Goal: Information Seeking & Learning: Compare options

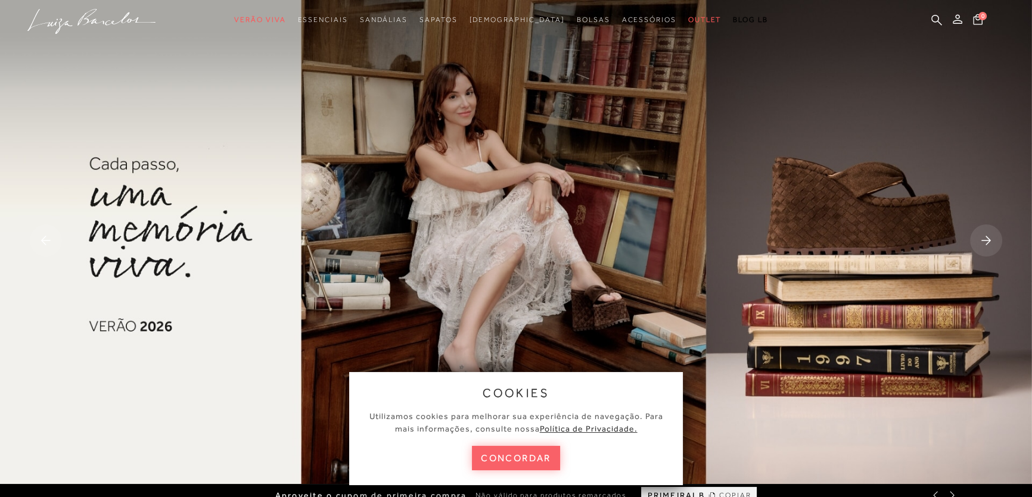
click at [532, 457] on button "concordar" at bounding box center [516, 458] width 88 height 24
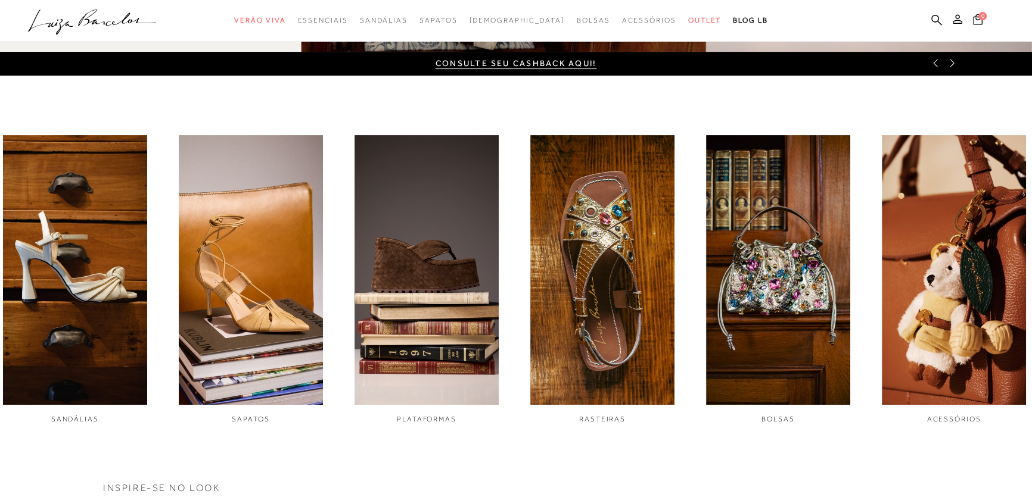
scroll to position [433, 0]
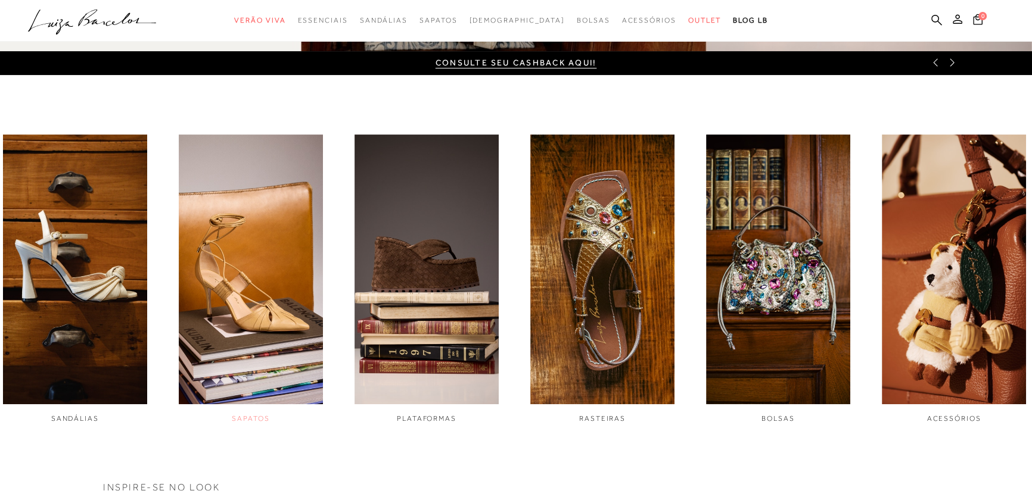
click at [271, 301] on img "2 / 6" at bounding box center [251, 270] width 144 height 270
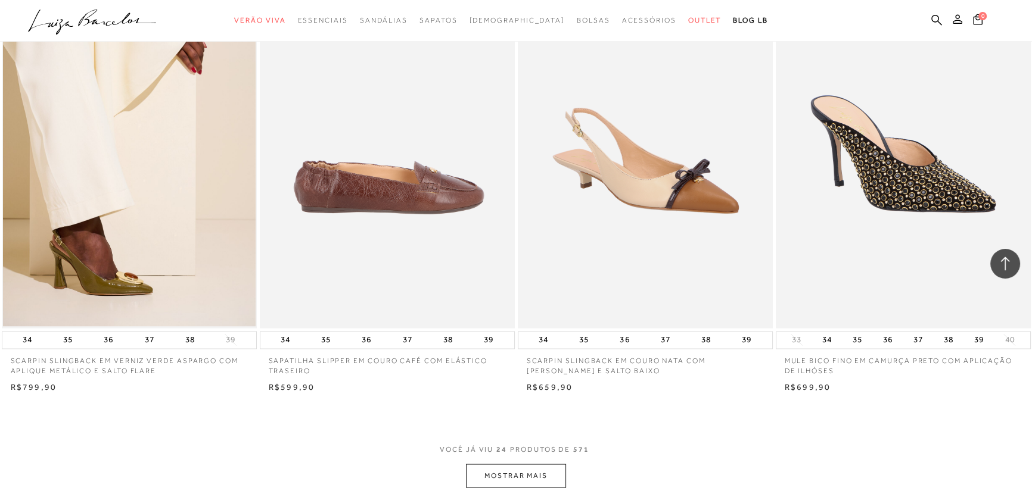
scroll to position [2598, 0]
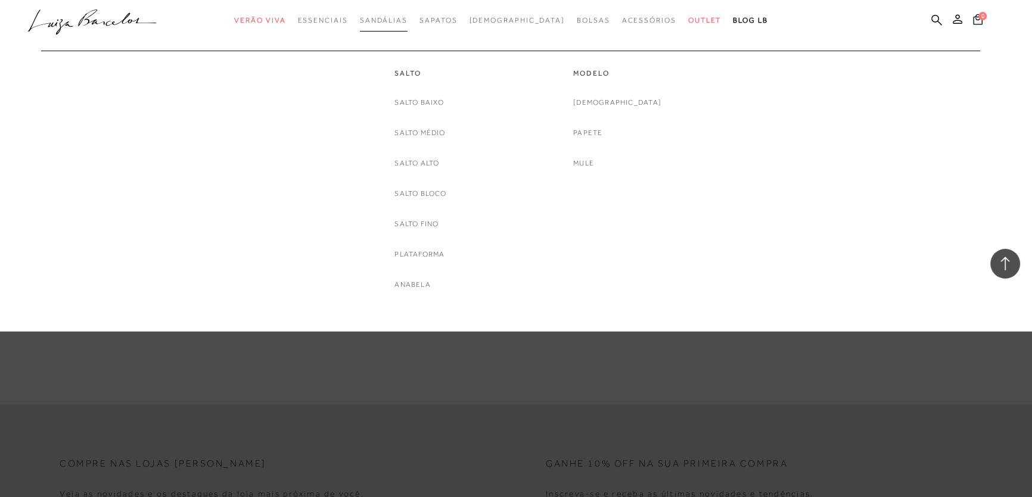
click at [403, 18] on span "Sandálias" at bounding box center [384, 20] width 48 height 8
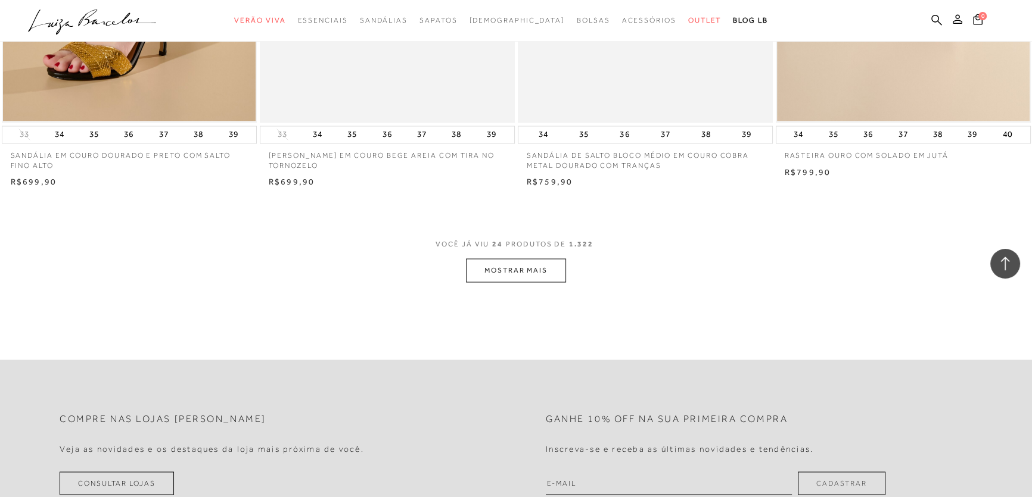
scroll to position [2653, 0]
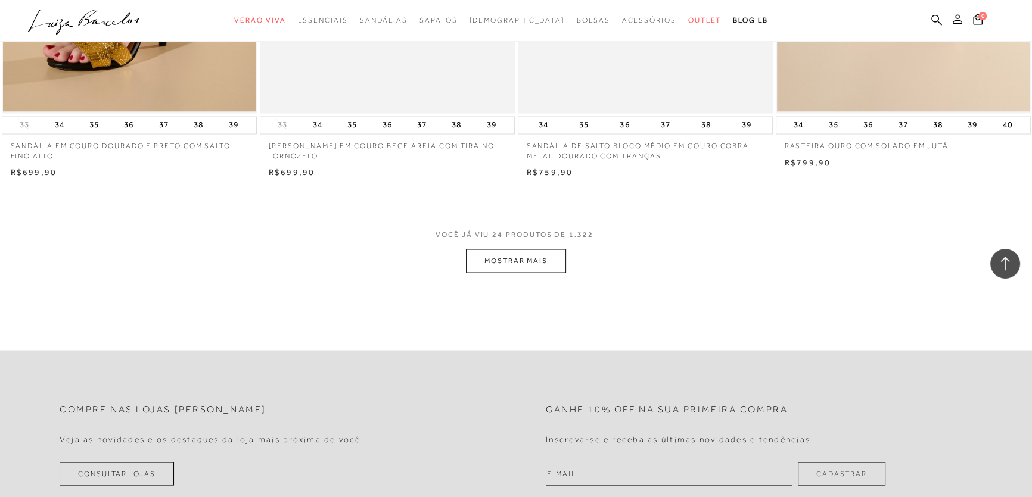
click at [515, 257] on button "MOSTRAR MAIS" at bounding box center [516, 260] width 100 height 23
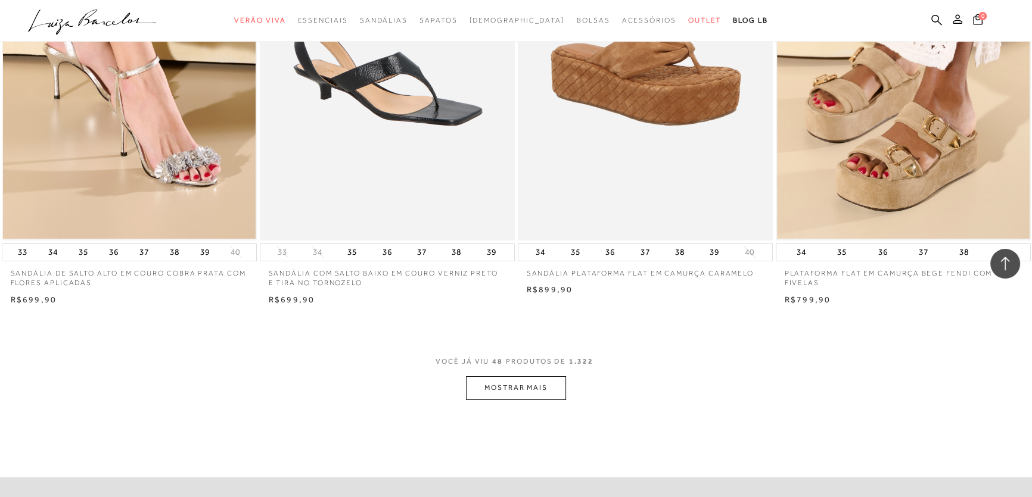
scroll to position [5468, 0]
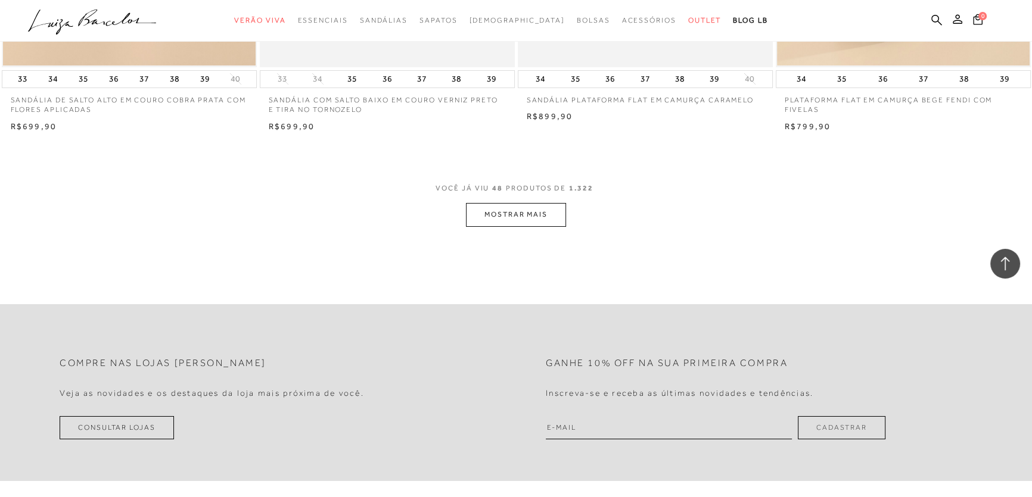
click at [518, 211] on button "MOSTRAR MAIS" at bounding box center [516, 214] width 100 height 23
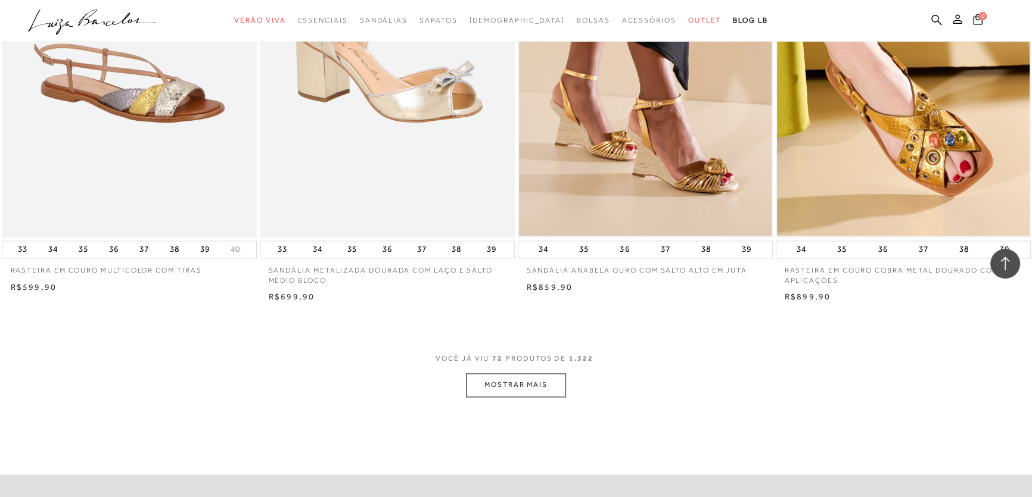
scroll to position [8067, 0]
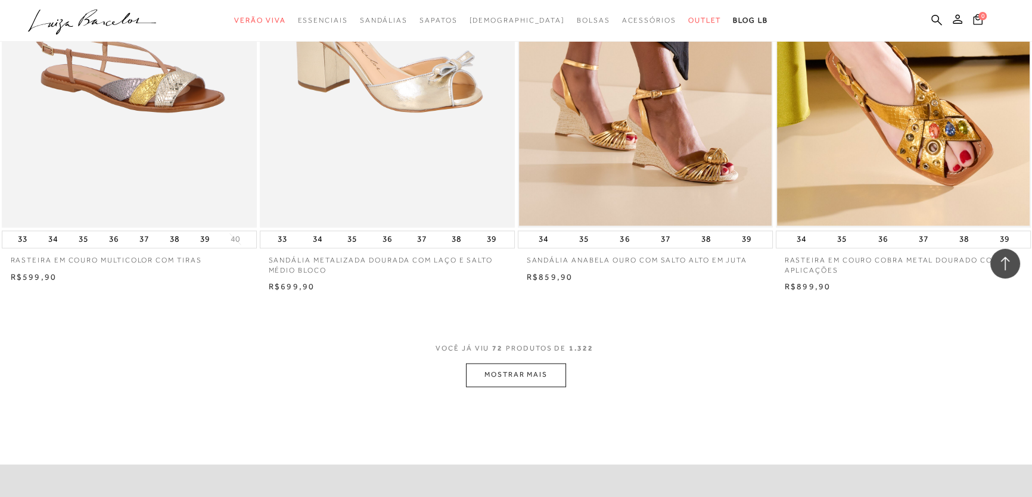
click at [512, 375] on button "MOSTRAR MAIS" at bounding box center [516, 374] width 100 height 23
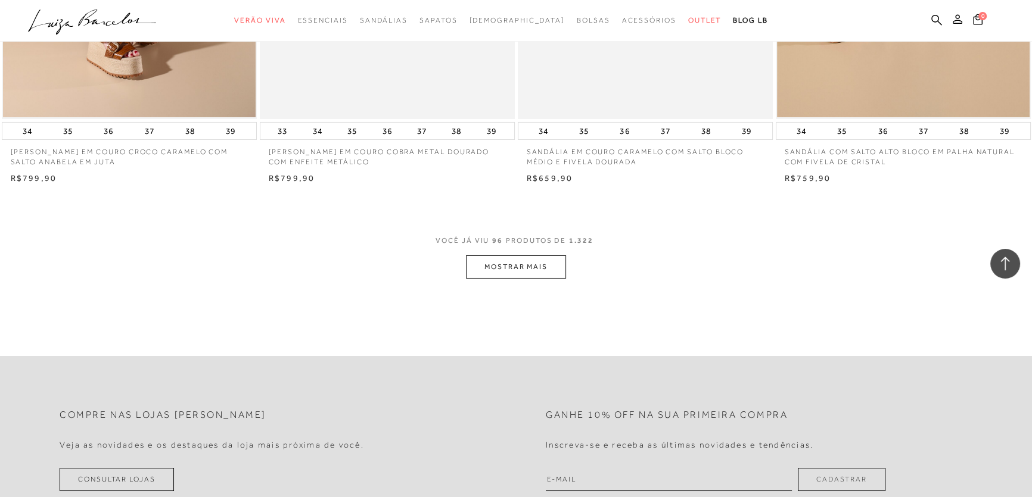
scroll to position [10936, 0]
click at [516, 267] on button "MOSTRAR MAIS" at bounding box center [516, 265] width 100 height 23
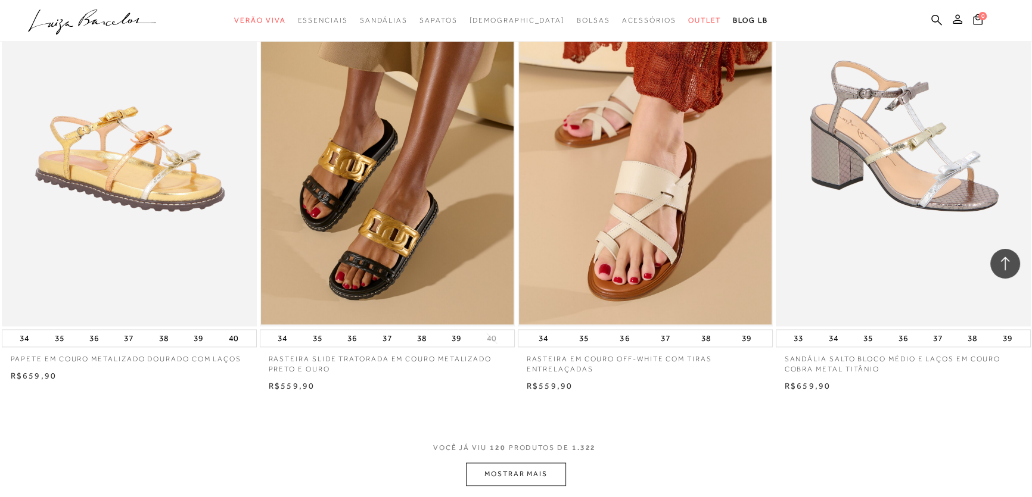
scroll to position [13698, 0]
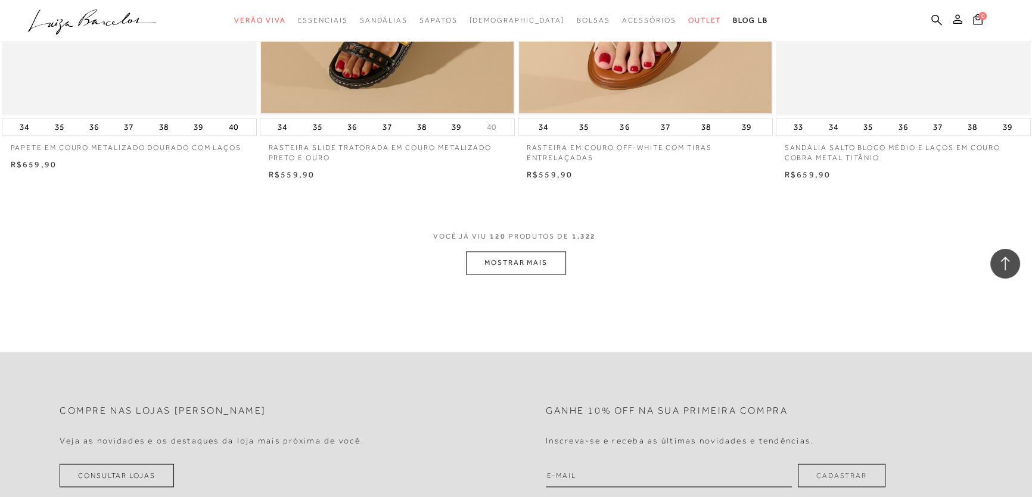
click at [507, 269] on button "MOSTRAR MAIS" at bounding box center [516, 262] width 100 height 23
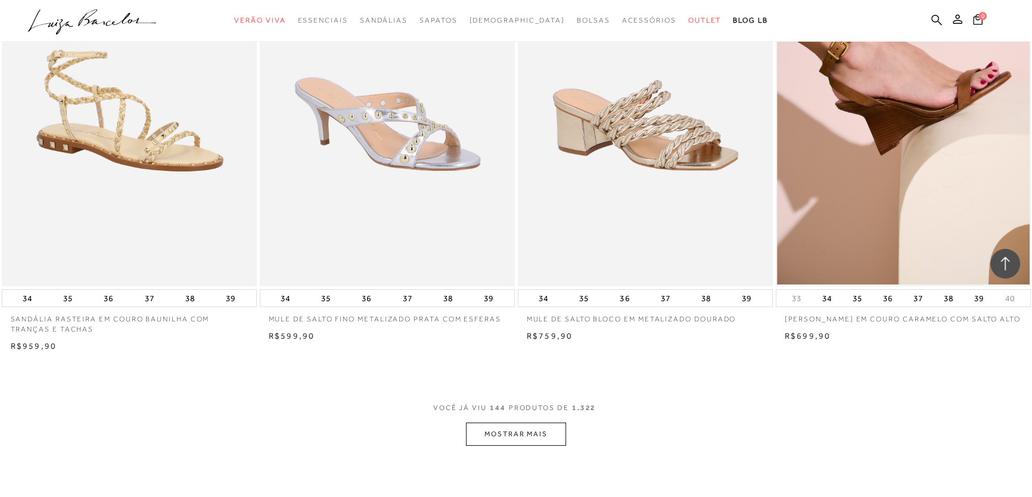
scroll to position [16296, 0]
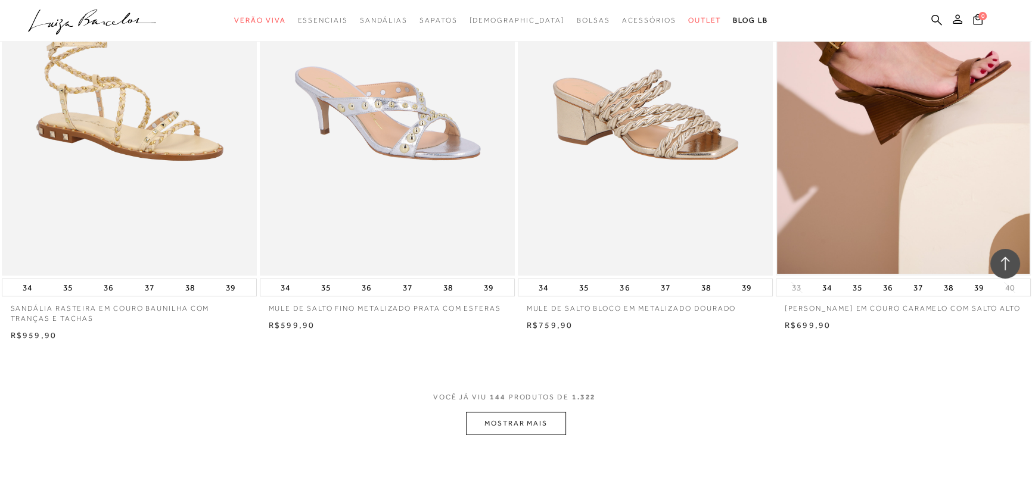
click at [525, 421] on button "MOSTRAR MAIS" at bounding box center [516, 423] width 100 height 23
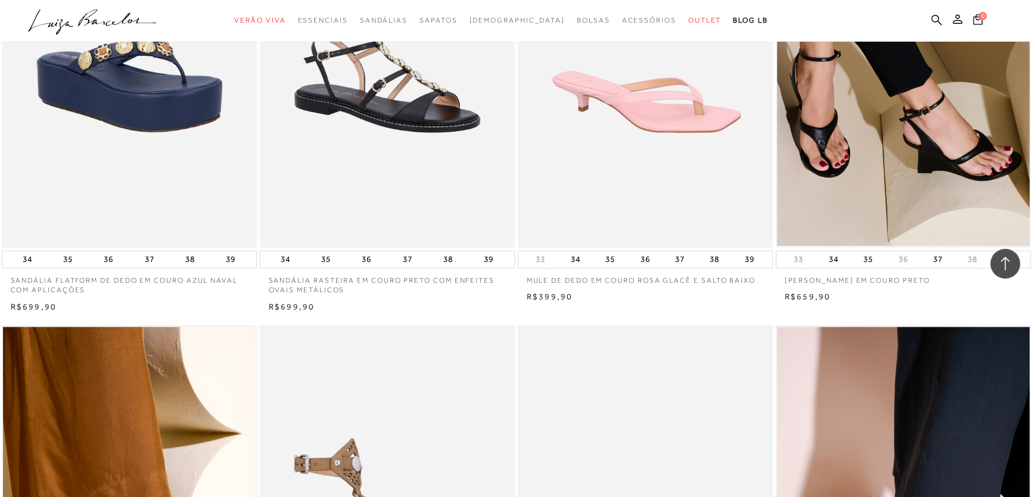
scroll to position [17920, 0]
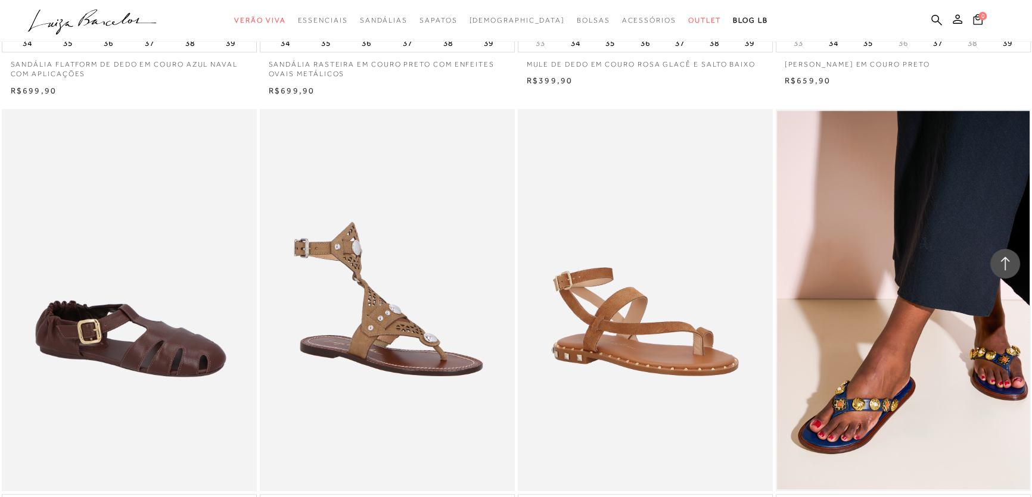
click at [167, 353] on img at bounding box center [130, 300] width 254 height 382
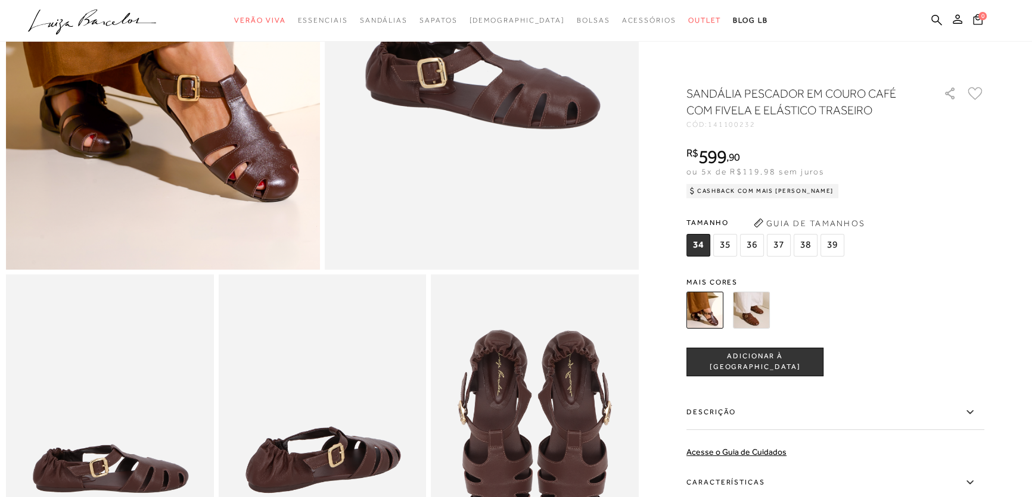
scroll to position [433, 0]
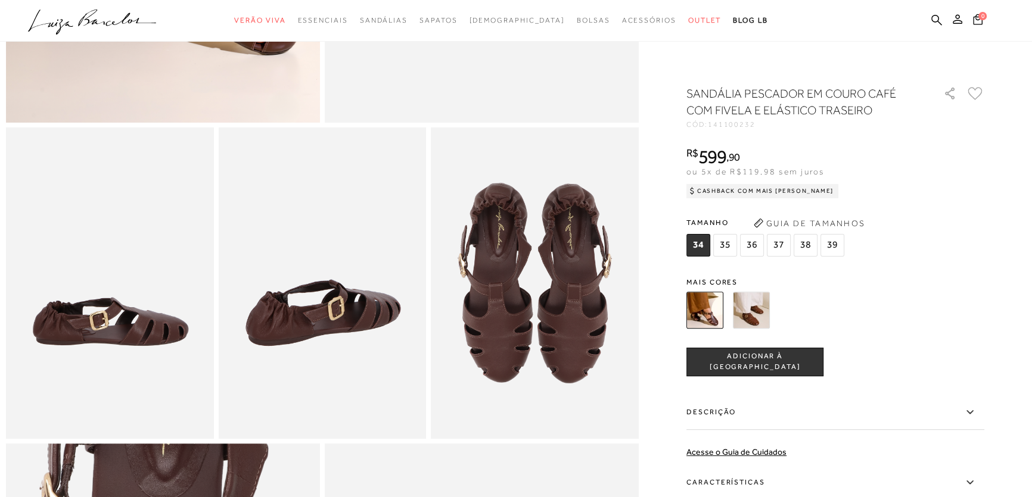
click at [758, 316] on img at bounding box center [751, 310] width 37 height 37
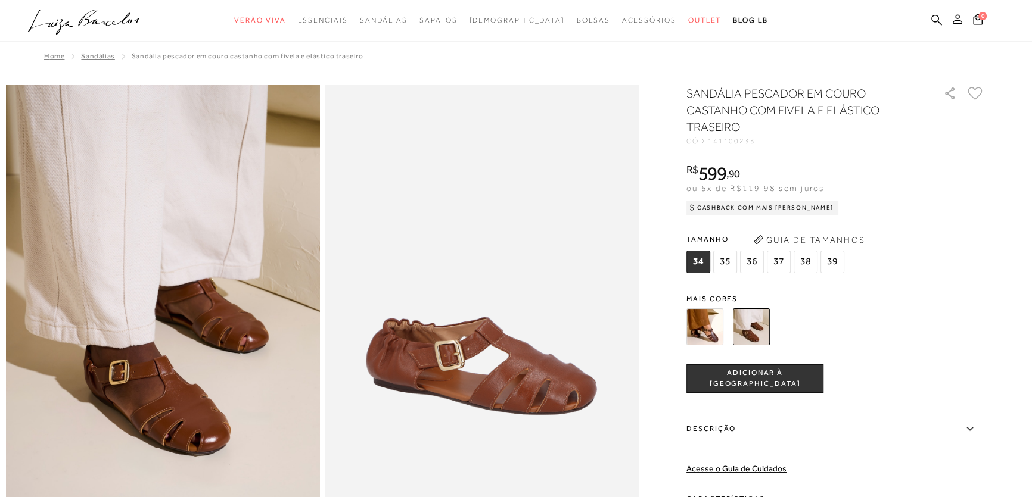
click at [715, 331] on img at bounding box center [704, 326] width 37 height 37
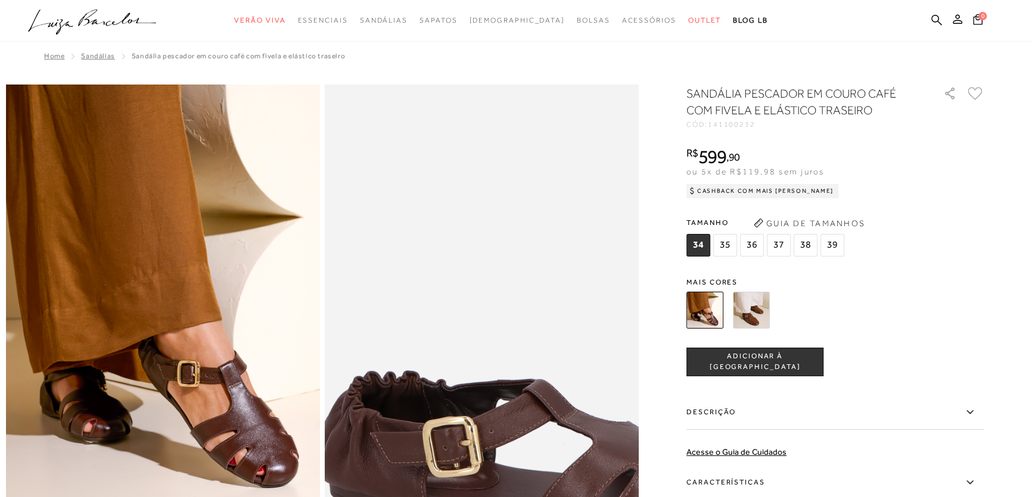
scroll to position [54, 0]
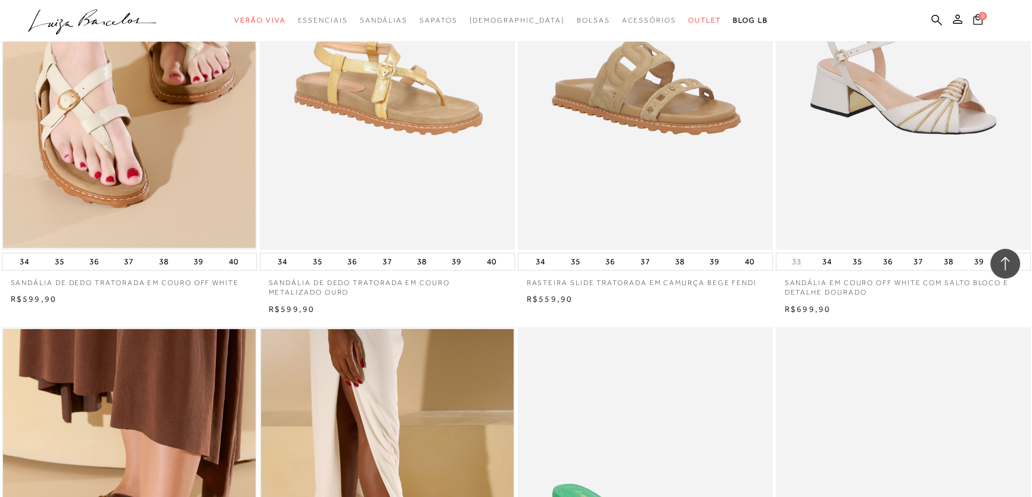
scroll to position [15213, 0]
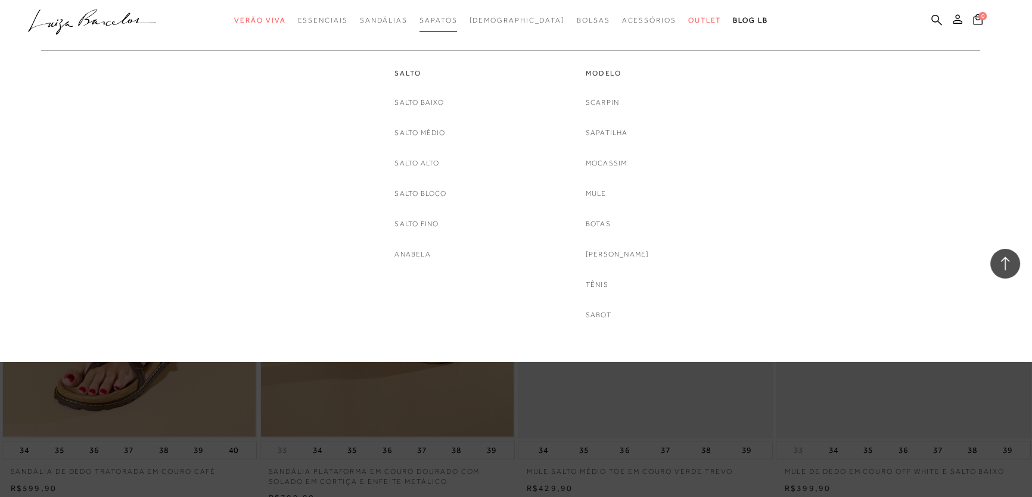
click at [457, 16] on span "Sapatos" at bounding box center [438, 20] width 38 height 8
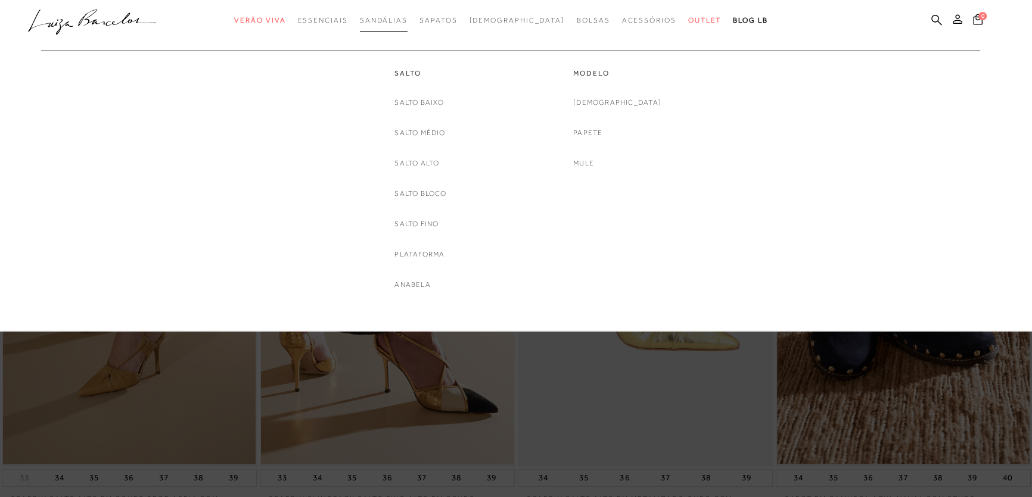
click at [402, 21] on span "Sandálias" at bounding box center [384, 20] width 48 height 8
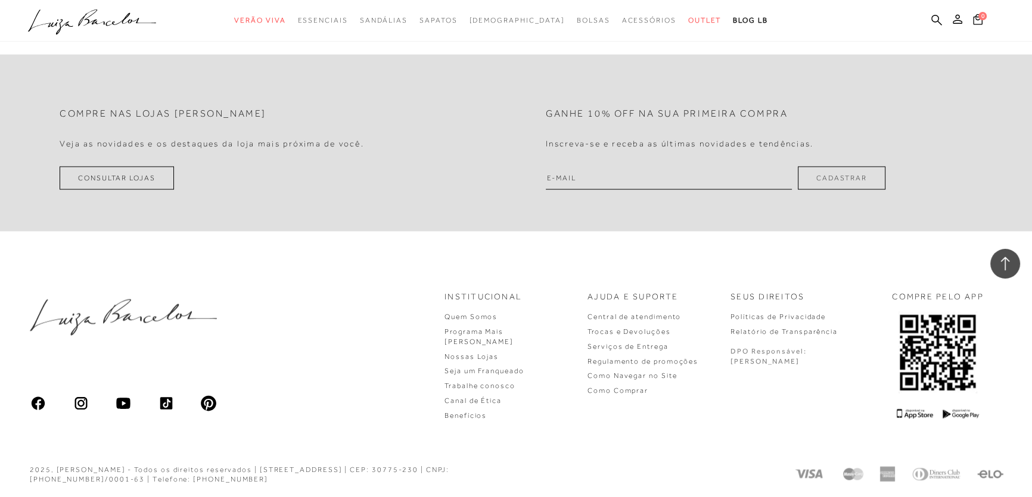
scroll to position [2677, 0]
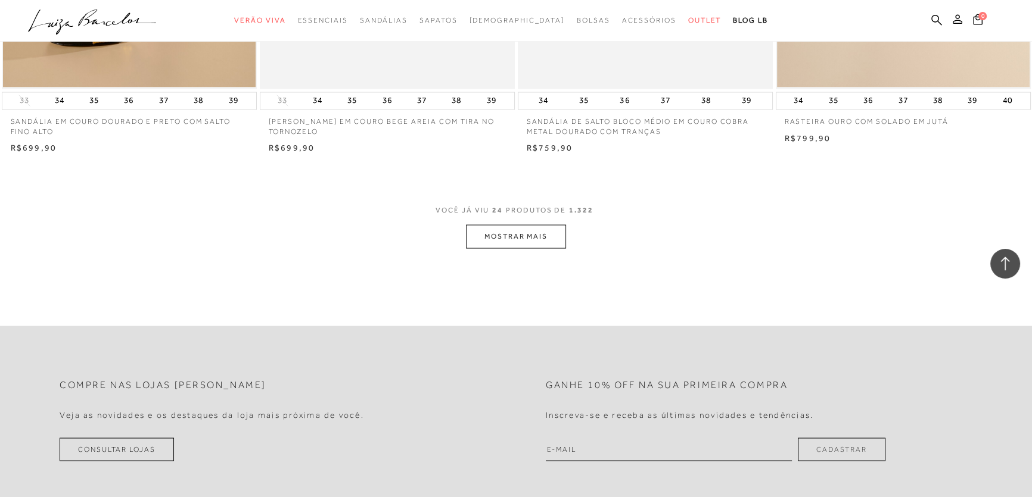
click at [510, 228] on button "MOSTRAR MAIS" at bounding box center [516, 236] width 100 height 23
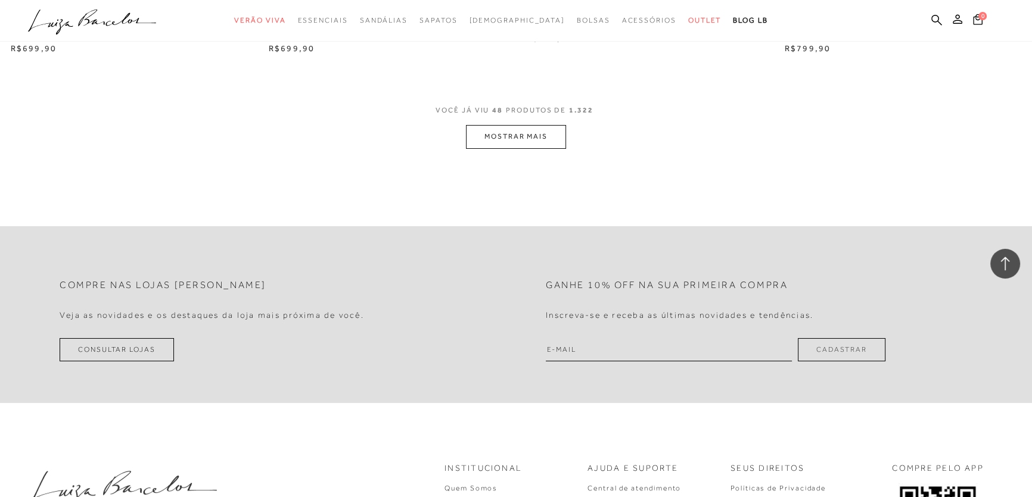
scroll to position [5546, 0]
click at [523, 138] on button "MOSTRAR MAIS" at bounding box center [516, 135] width 100 height 23
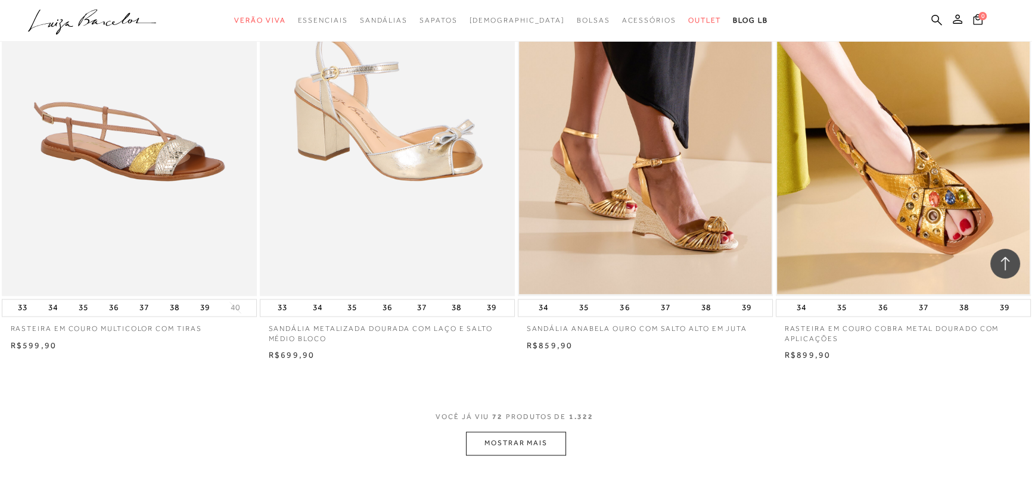
scroll to position [8037, 0]
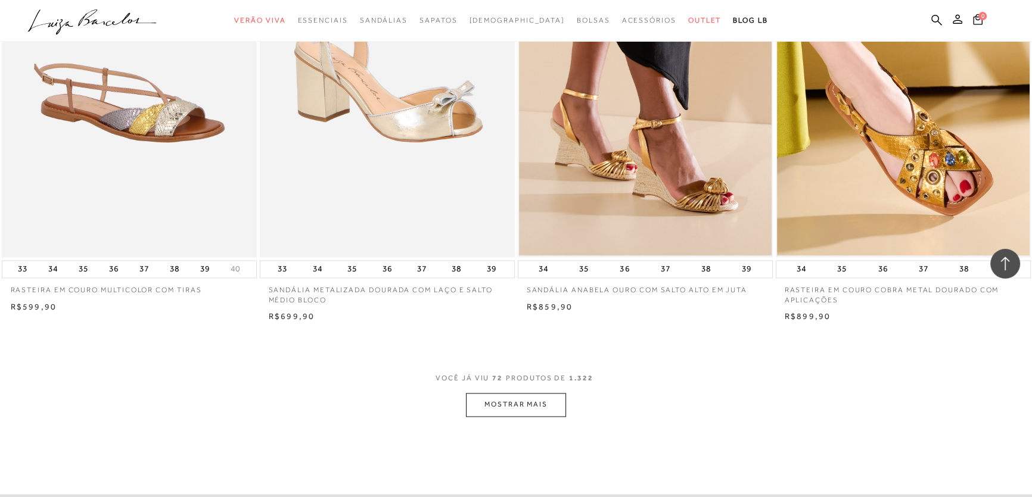
click at [523, 412] on button "MOSTRAR MAIS" at bounding box center [516, 404] width 100 height 23
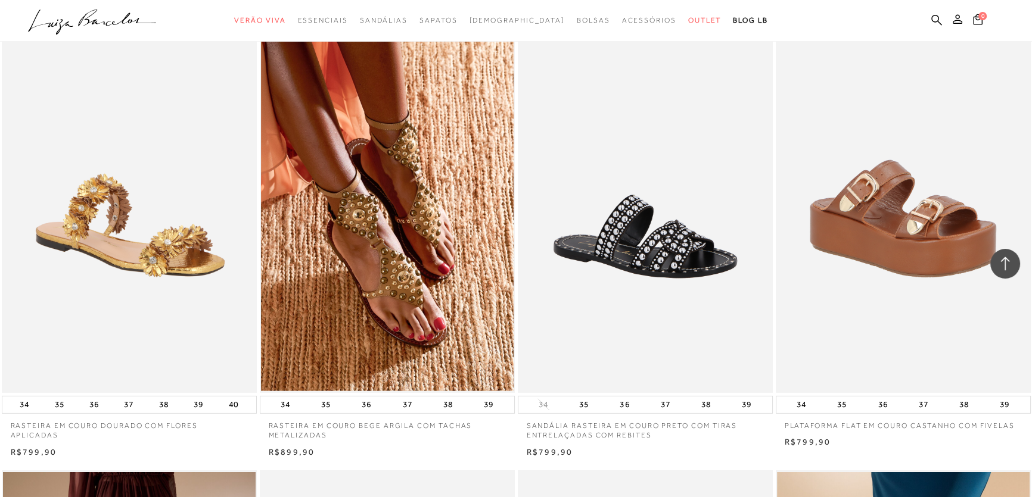
scroll to position [10961, 0]
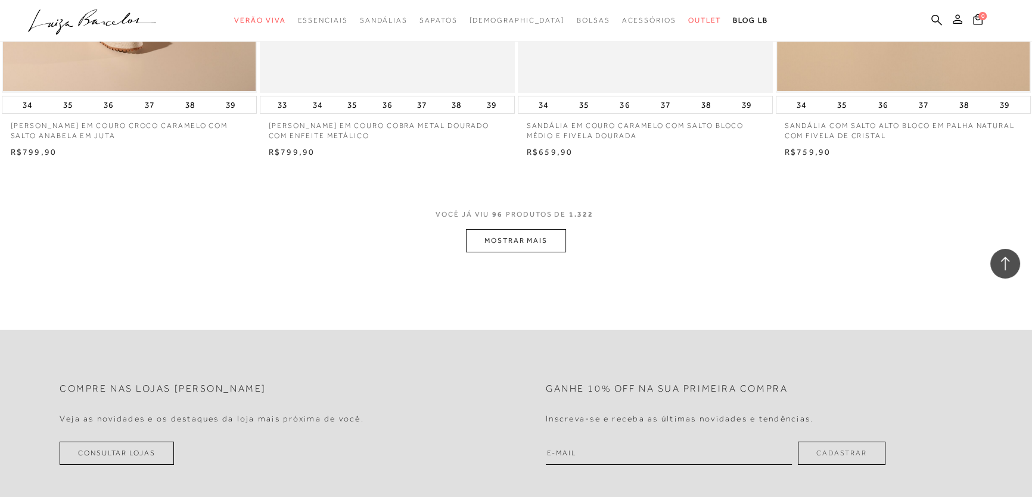
click at [491, 241] on button "MOSTRAR MAIS" at bounding box center [516, 240] width 100 height 23
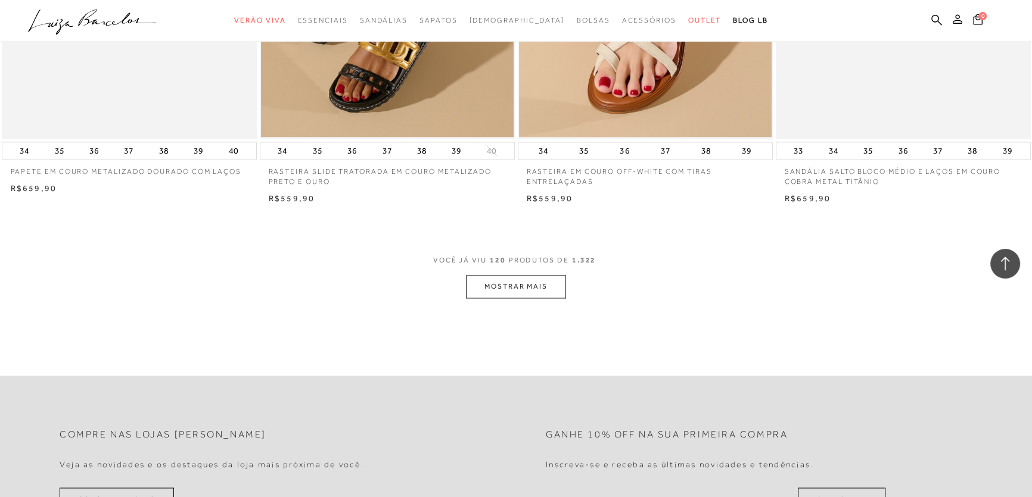
scroll to position [13776, 0]
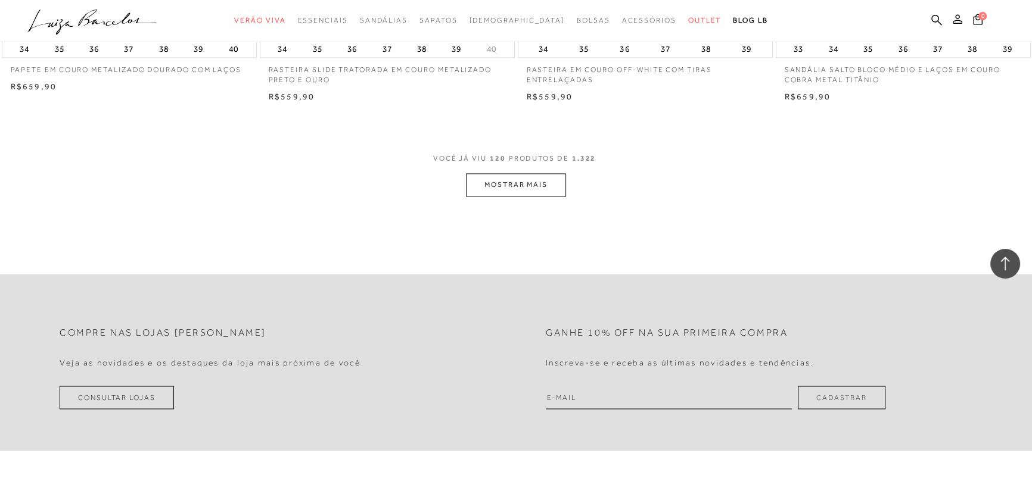
click at [507, 191] on button "MOSTRAR MAIS" at bounding box center [516, 184] width 100 height 23
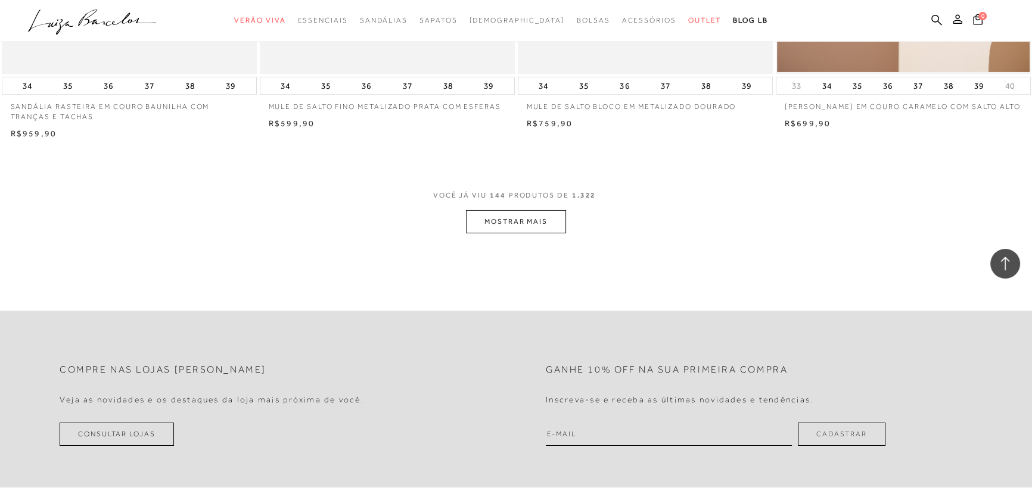
scroll to position [16592, 0]
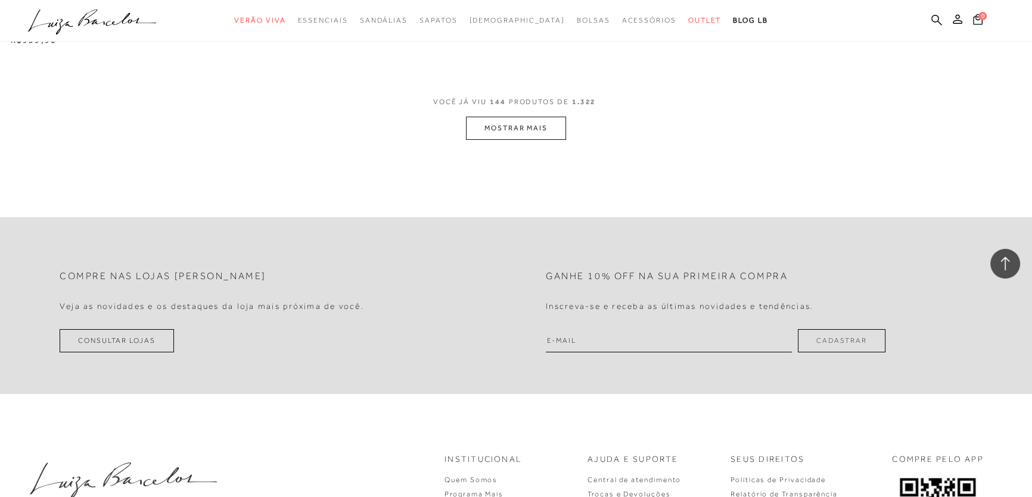
click at [522, 126] on button "MOSTRAR MAIS" at bounding box center [516, 128] width 100 height 23
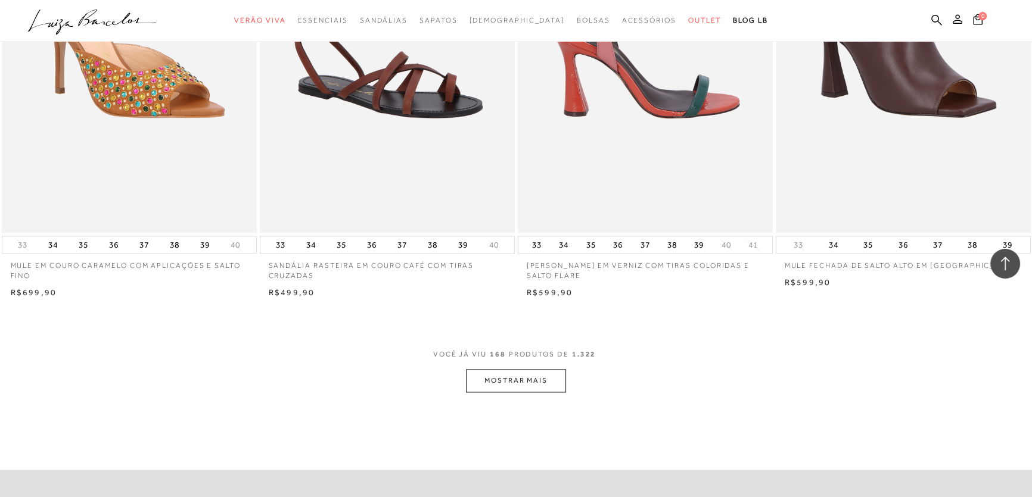
scroll to position [19136, 0]
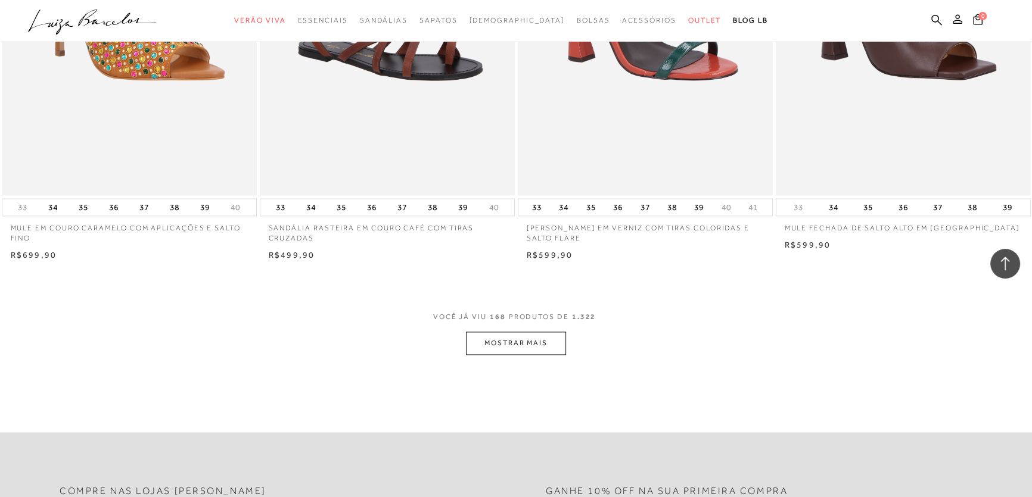
click at [523, 334] on button "MOSTRAR MAIS" at bounding box center [516, 343] width 100 height 23
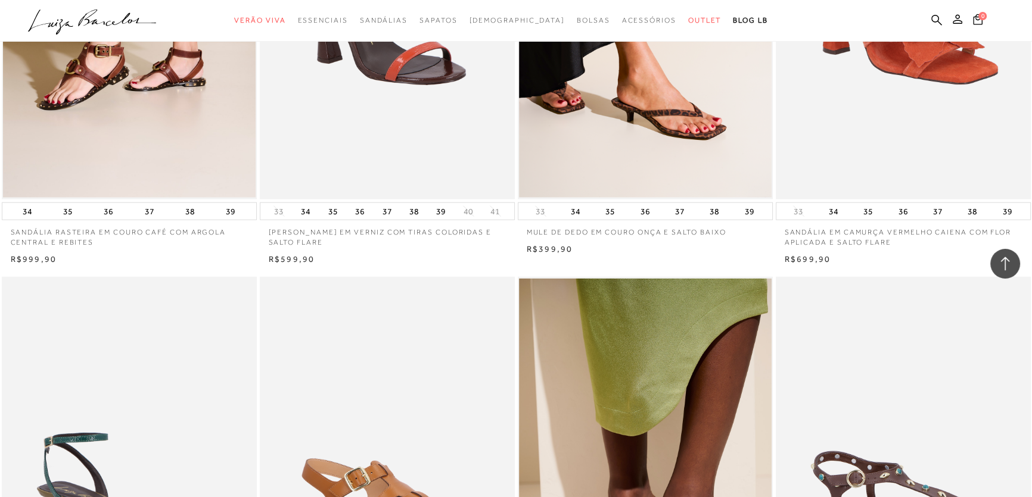
scroll to position [21085, 0]
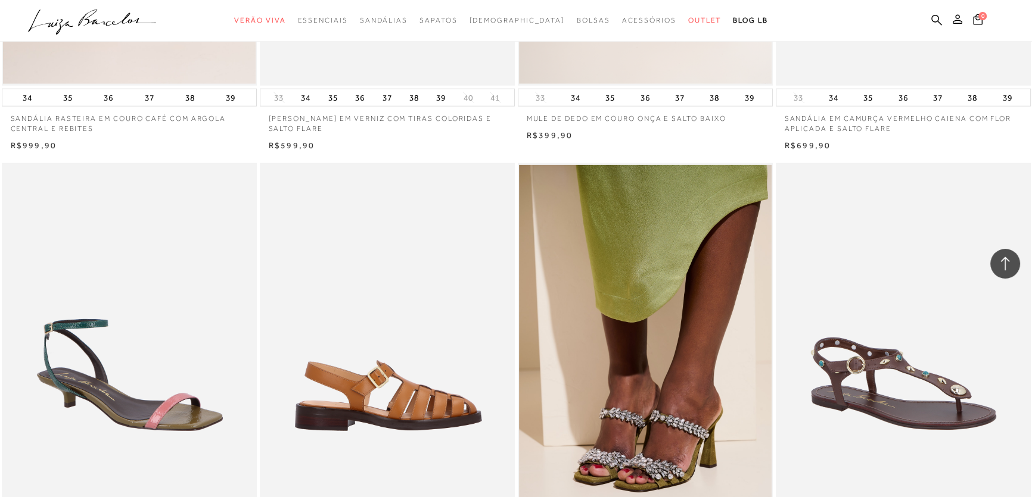
click at [366, 348] on img at bounding box center [388, 354] width 254 height 382
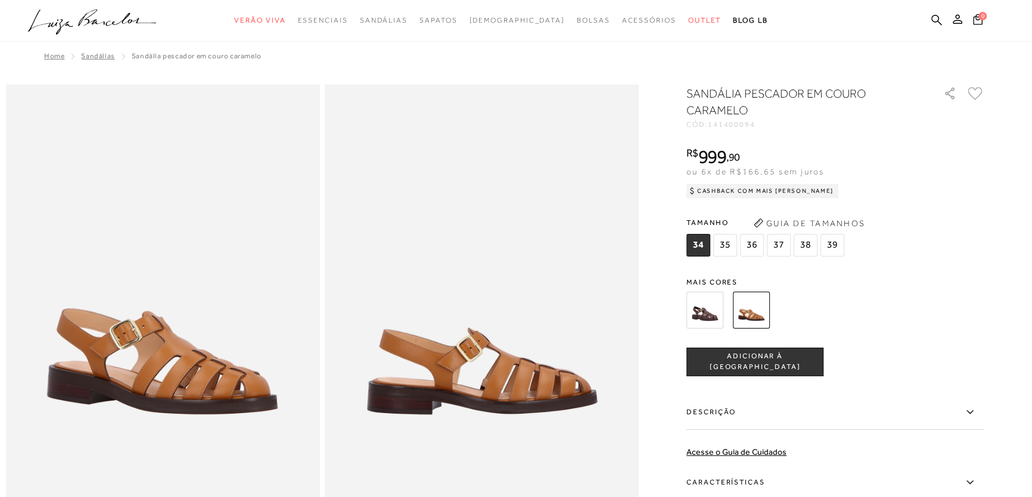
click at [708, 301] on img at bounding box center [704, 310] width 37 height 37
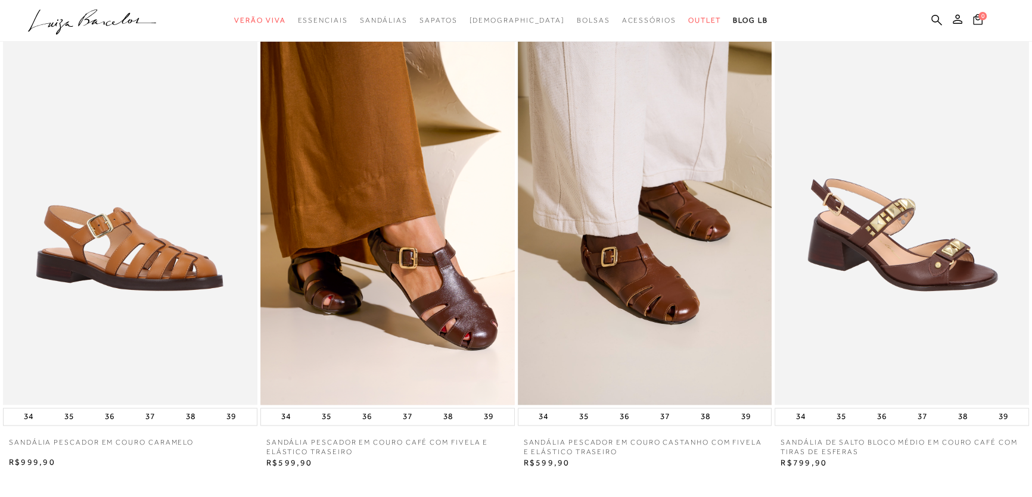
scroll to position [2003, 0]
click at [129, 285] on img at bounding box center [130, 213] width 254 height 381
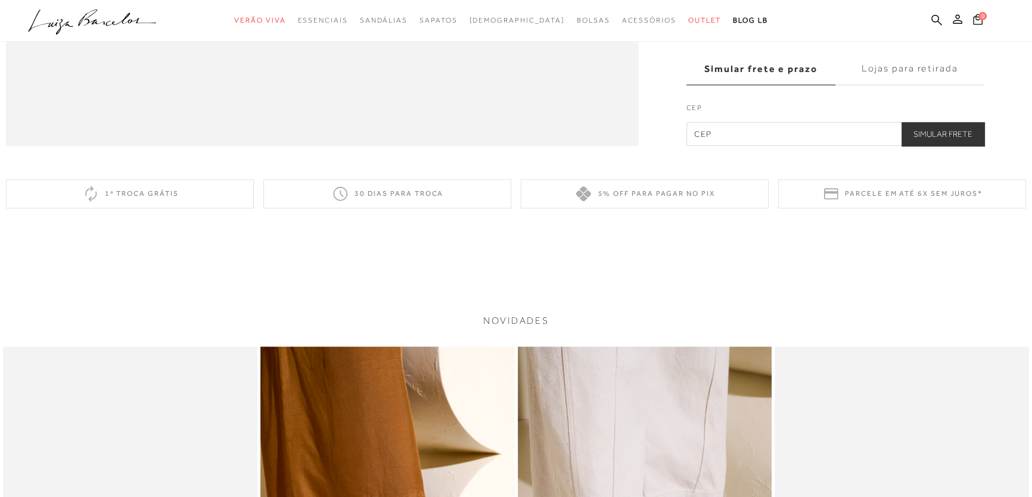
scroll to position [1678, 0]
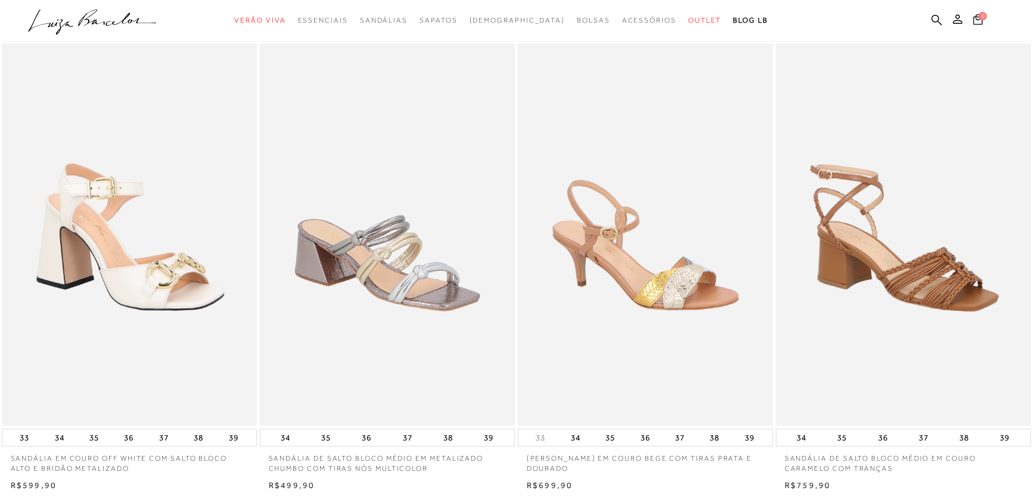
scroll to position [541, 0]
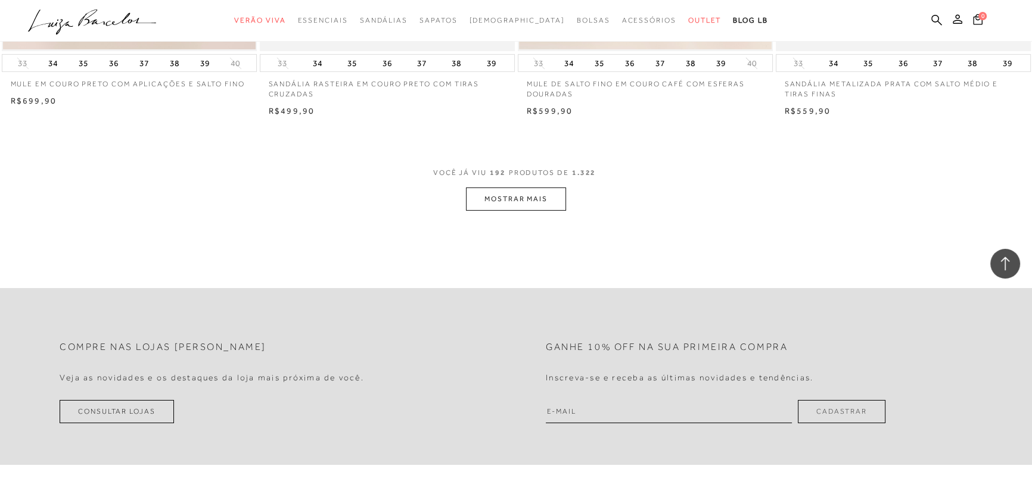
scroll to position [21981, 0]
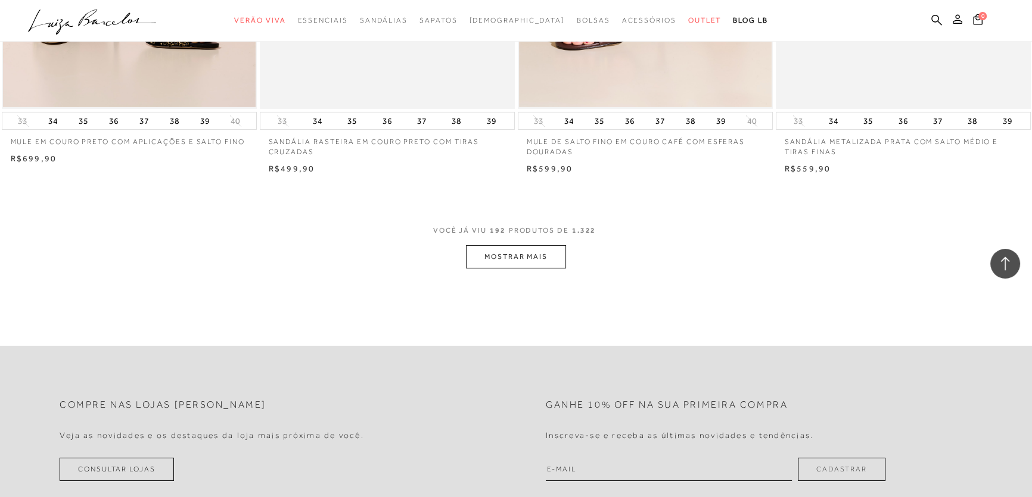
click at [517, 252] on button "MOSTRAR MAIS" at bounding box center [516, 256] width 100 height 23
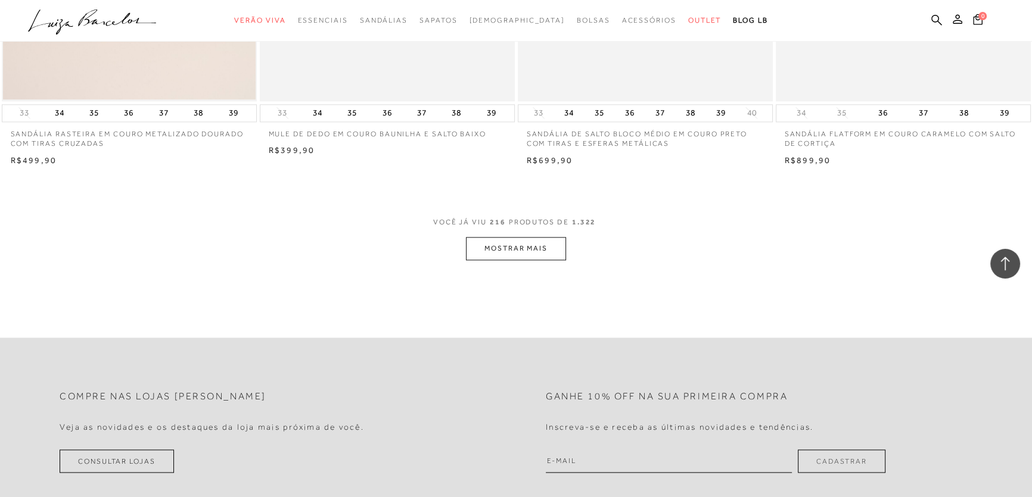
scroll to position [24797, 0]
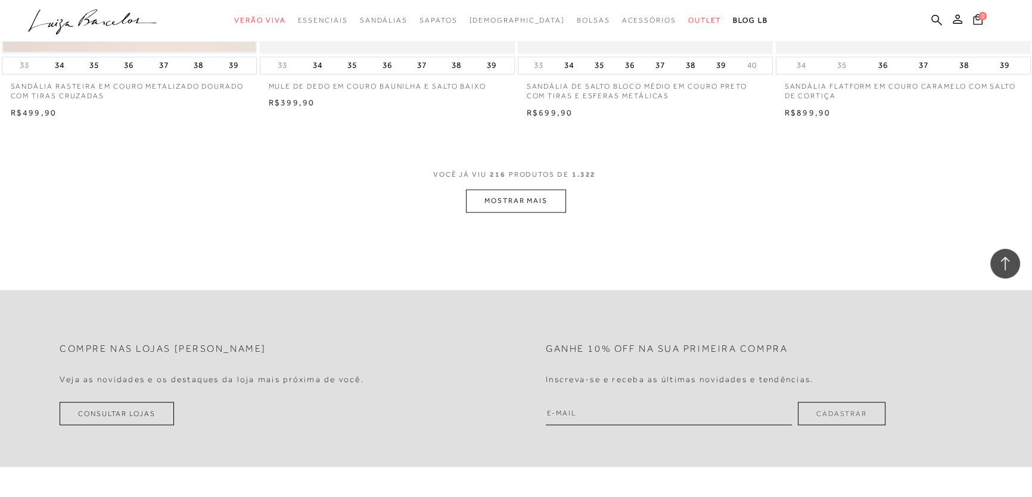
click at [515, 203] on button "MOSTRAR MAIS" at bounding box center [516, 200] width 100 height 23
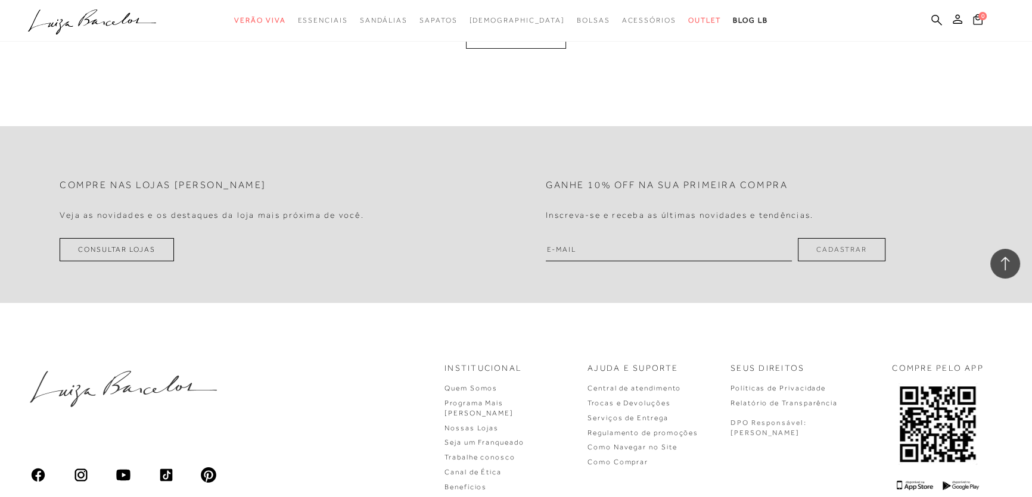
scroll to position [26908, 0]
